Goal: Information Seeking & Learning: Learn about a topic

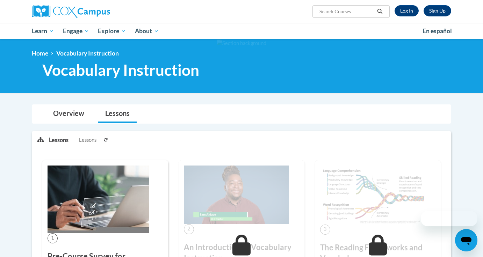
scroll to position [706, 0]
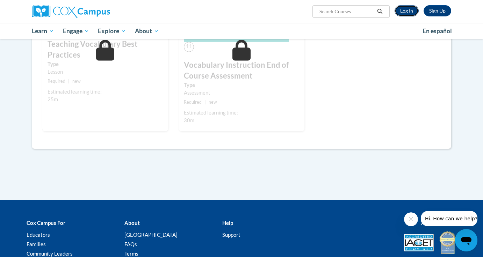
click at [410, 16] on link "Log In" at bounding box center [407, 10] width 24 height 11
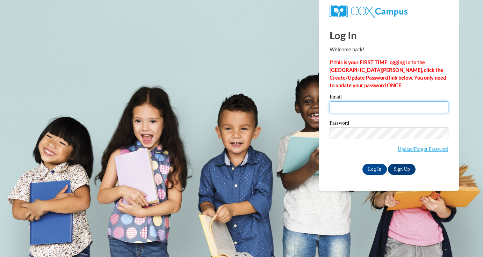
click at [378, 111] on input "Email" at bounding box center [389, 107] width 119 height 12
type input "jgarrow@waukesha.k12.wi.us"
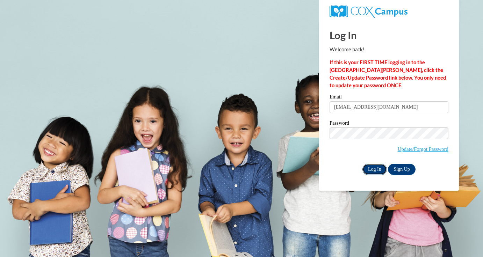
click at [379, 170] on input "Log In" at bounding box center [375, 169] width 24 height 11
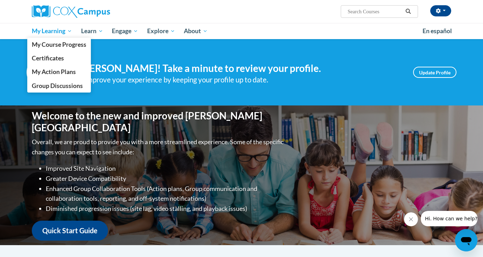
click at [49, 28] on span "My Learning" at bounding box center [52, 31] width 40 height 8
click at [51, 46] on span "My Course Progress" at bounding box center [59, 44] width 55 height 7
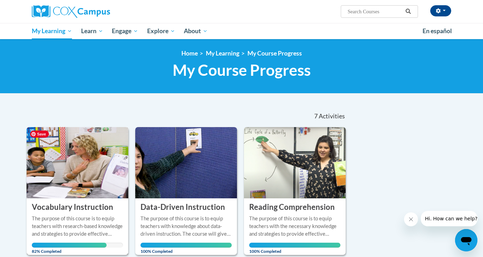
click at [84, 185] on img at bounding box center [78, 162] width 102 height 71
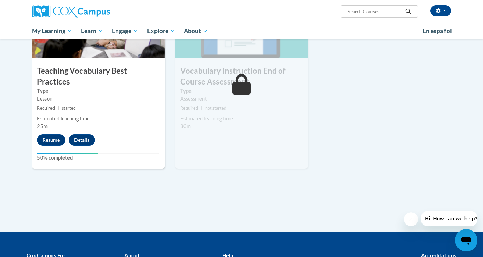
scroll to position [774, 0]
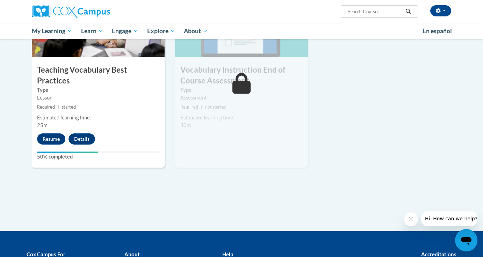
click at [53, 134] on button "Resume" at bounding box center [51, 139] width 28 height 11
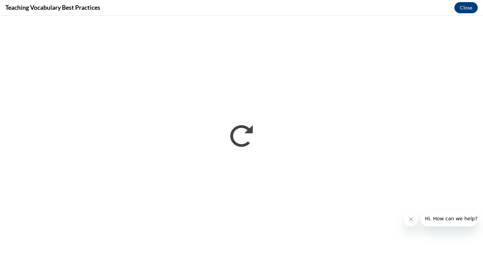
scroll to position [0, 0]
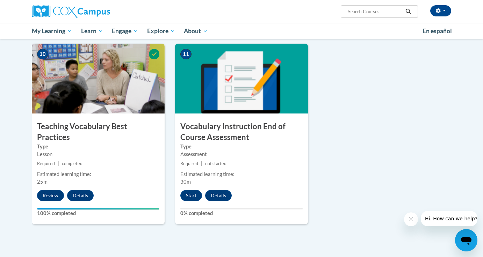
scroll to position [735, 0]
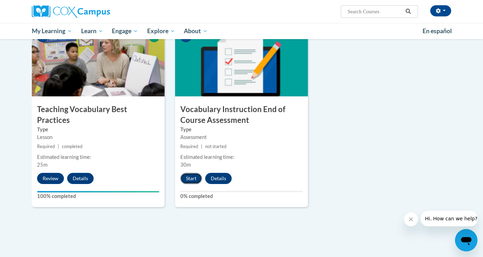
click at [193, 182] on button "Start" at bounding box center [191, 178] width 22 height 11
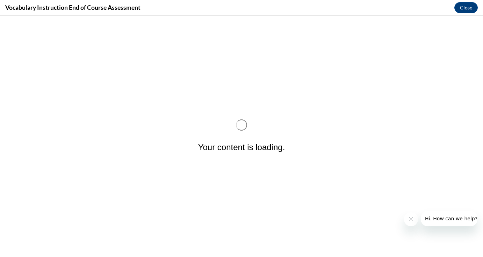
scroll to position [0, 0]
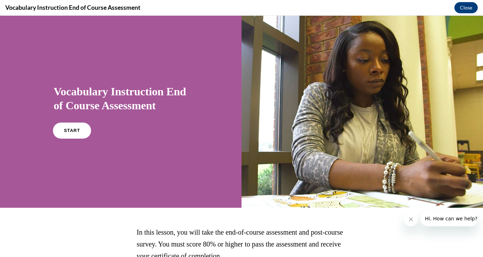
click at [84, 133] on link "START" at bounding box center [72, 131] width 38 height 16
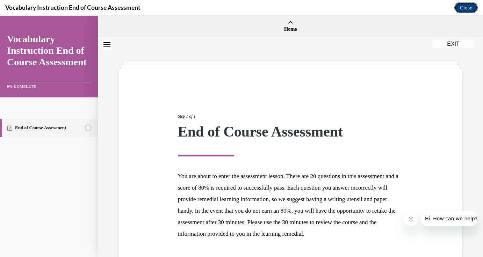
click at [471, 8] on button "Close" at bounding box center [466, 7] width 23 height 11
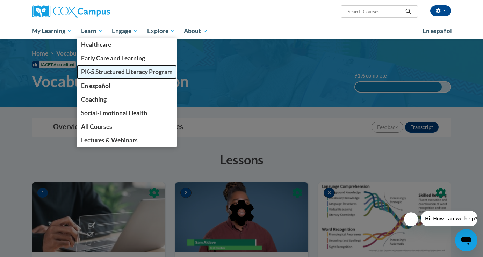
click at [95, 77] on link "PK-5 Structured Literacy Program" at bounding box center [127, 72] width 101 height 14
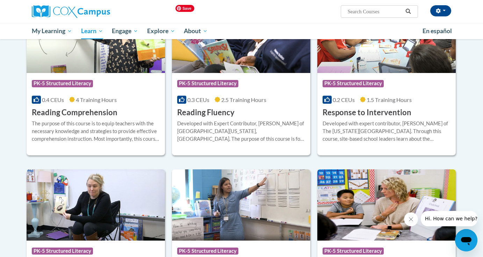
scroll to position [628, 0]
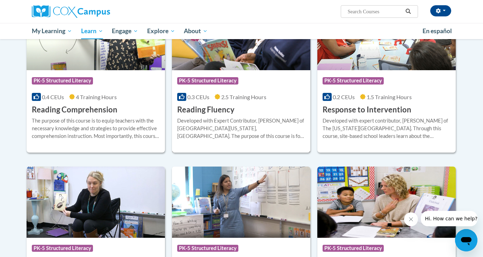
click at [255, 135] on div "Developed with Expert Contributor, [PERSON_NAME] of [GEOGRAPHIC_DATA][US_STATE]…" at bounding box center [241, 128] width 128 height 23
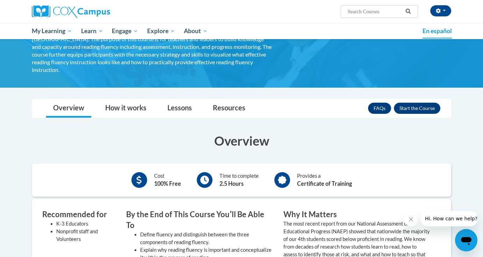
scroll to position [41, 0]
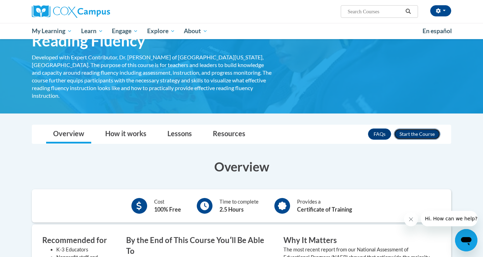
click at [418, 129] on button "Enroll" at bounding box center [417, 134] width 46 height 11
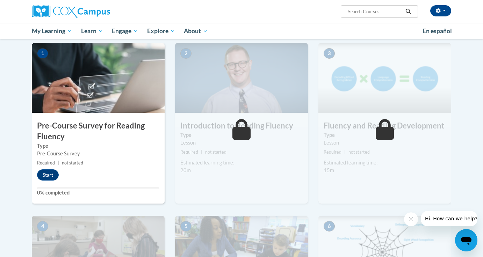
scroll to position [148, 0]
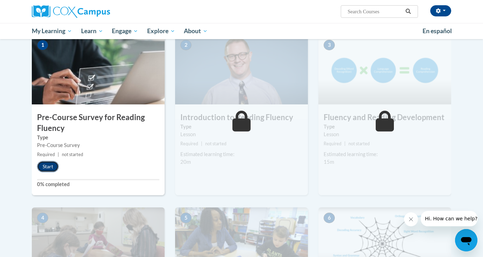
click at [46, 169] on button "Start" at bounding box center [48, 166] width 22 height 11
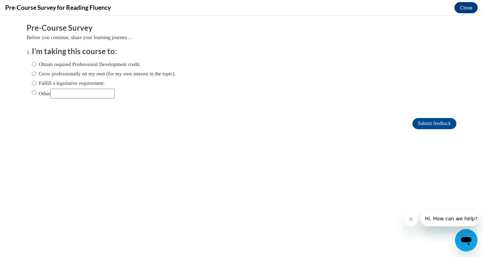
scroll to position [0, 0]
click at [74, 77] on label "Grow professionally on my own (for my own interest in the topic)." at bounding box center [104, 74] width 144 height 8
click at [36, 77] on input "Grow professionally on my own (for my own interest in the topic)." at bounding box center [34, 74] width 5 height 8
radio input "true"
click at [452, 123] on input "Submit feedback" at bounding box center [435, 123] width 44 height 11
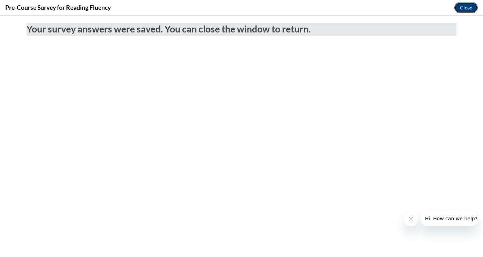
click at [466, 8] on button "Close" at bounding box center [466, 7] width 23 height 11
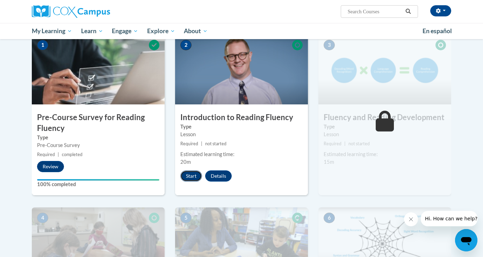
click at [193, 176] on button "Start" at bounding box center [191, 176] width 22 height 11
